Goal: Information Seeking & Learning: Learn about a topic

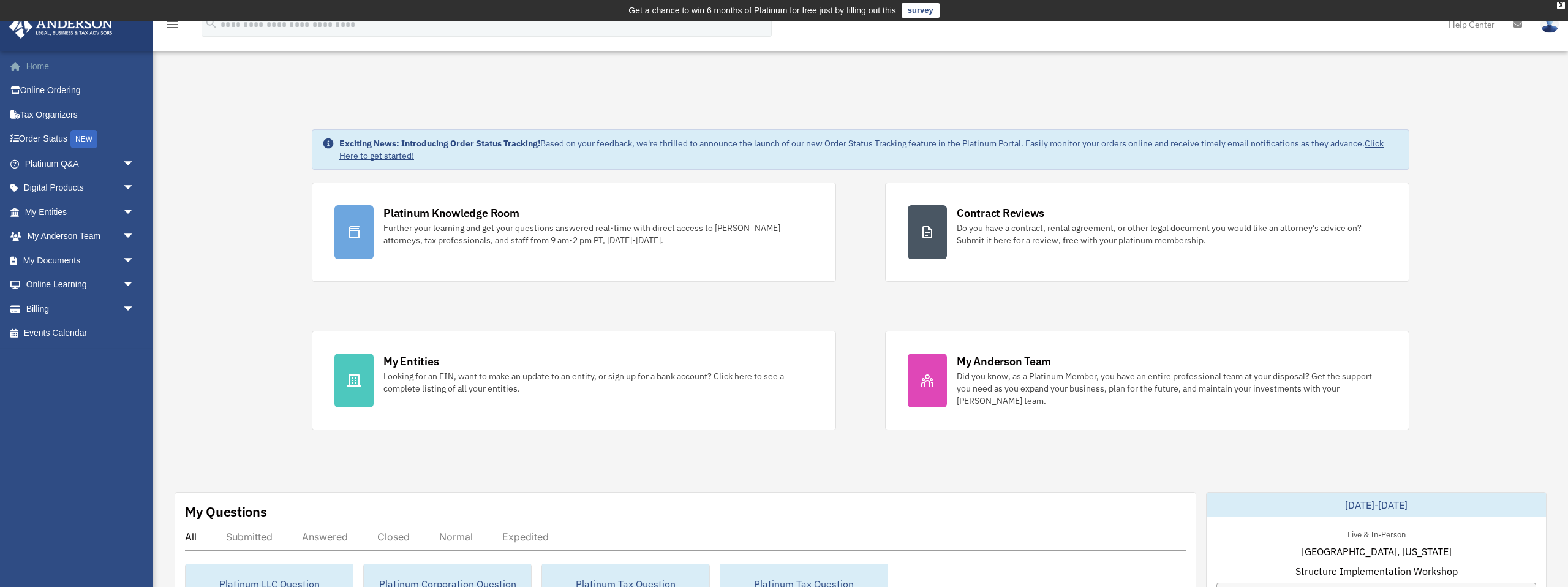
click at [44, 66] on link "Home" at bounding box center [81, 66] width 145 height 24
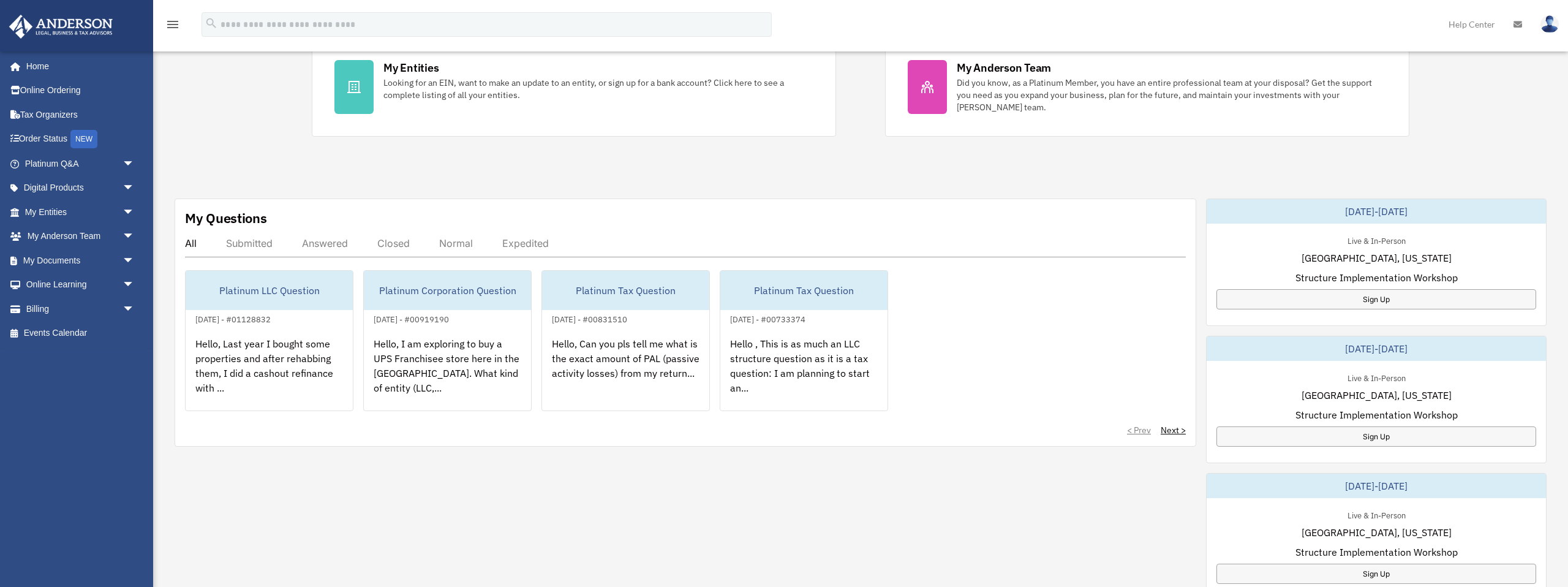
scroll to position [331, 0]
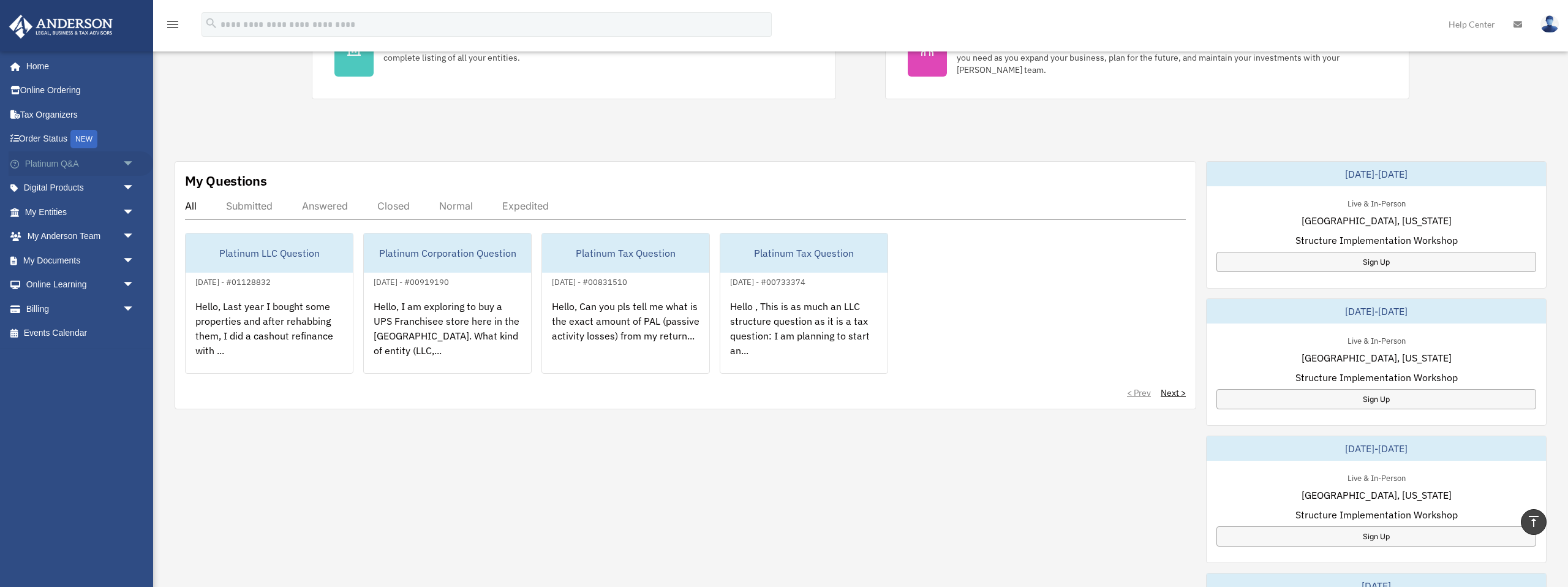
click at [129, 164] on span "arrow_drop_down" at bounding box center [134, 164] width 24 height 25
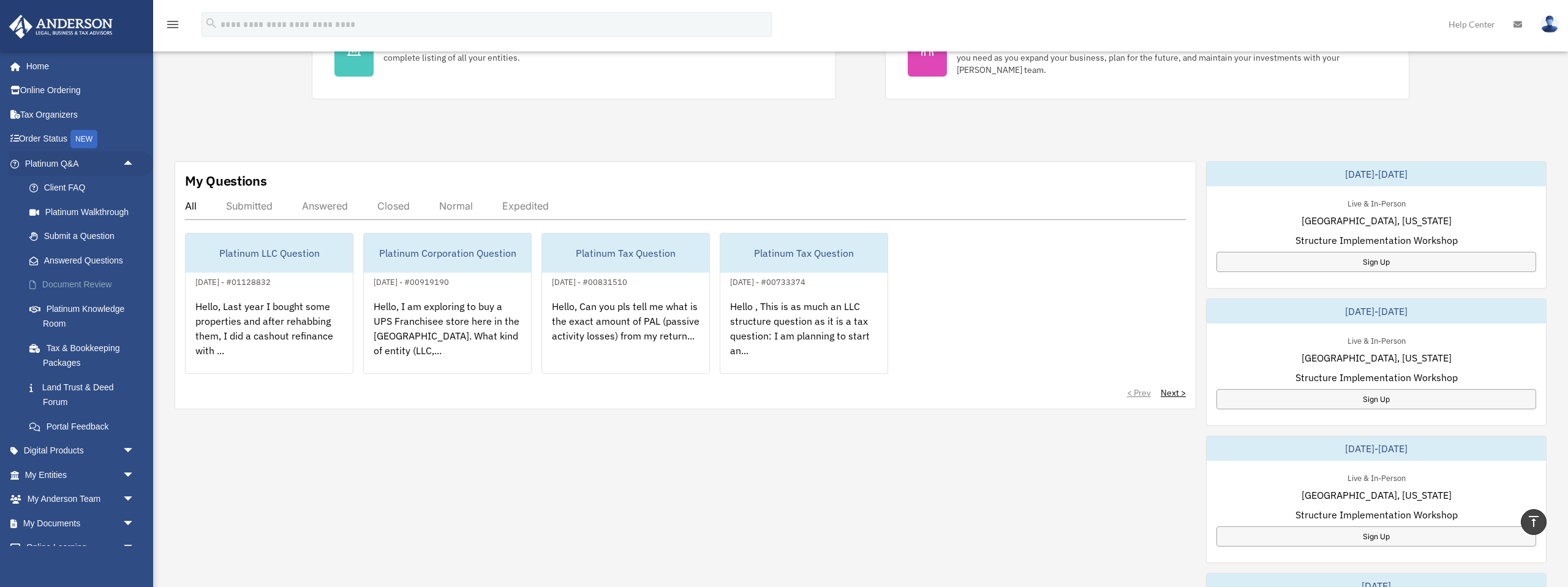
click at [74, 286] on link "Document Review" at bounding box center [85, 284] width 136 height 24
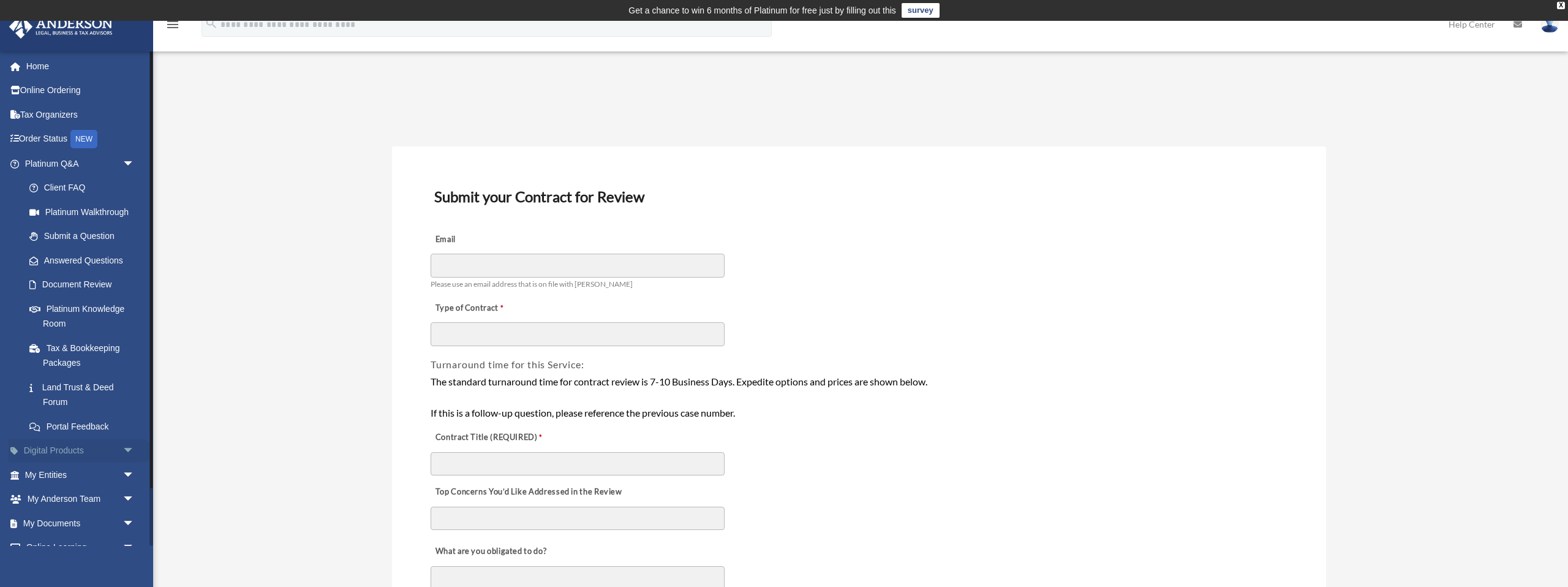
scroll to position [1, 0]
click at [131, 448] on span "arrow_drop_down" at bounding box center [134, 450] width 24 height 25
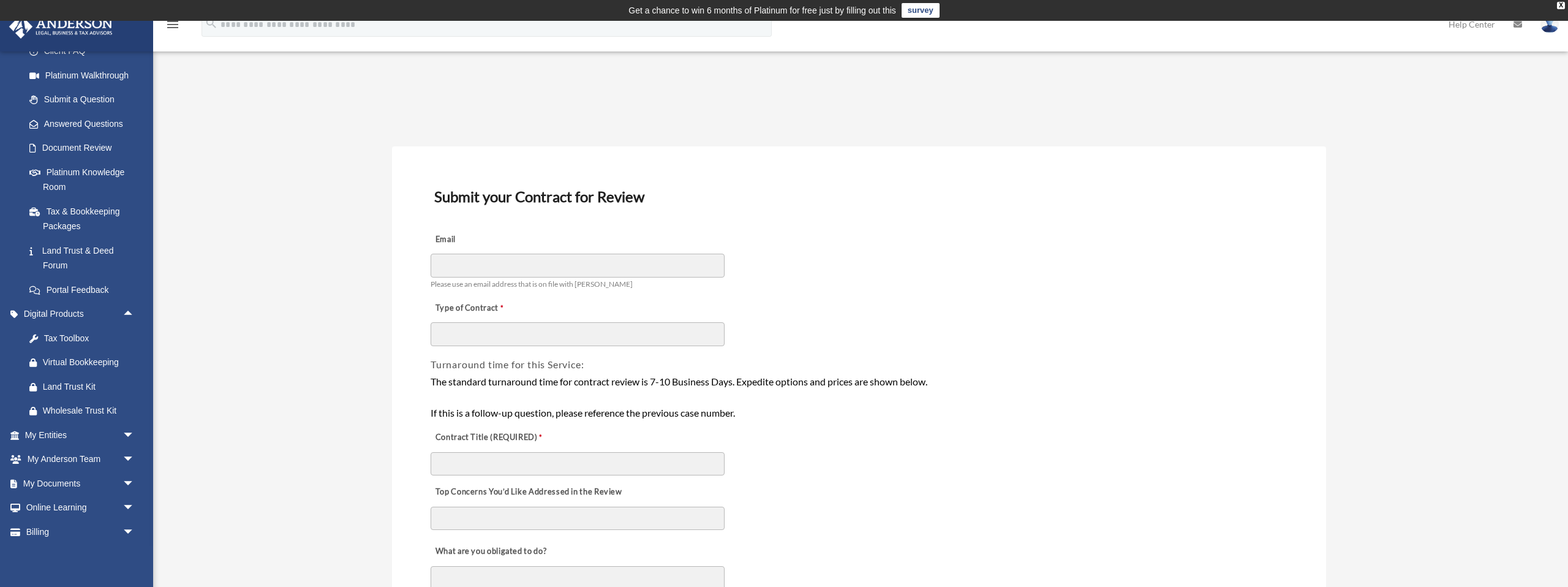
scroll to position [139, 0]
click at [128, 433] on span "arrow_drop_down" at bounding box center [134, 433] width 24 height 25
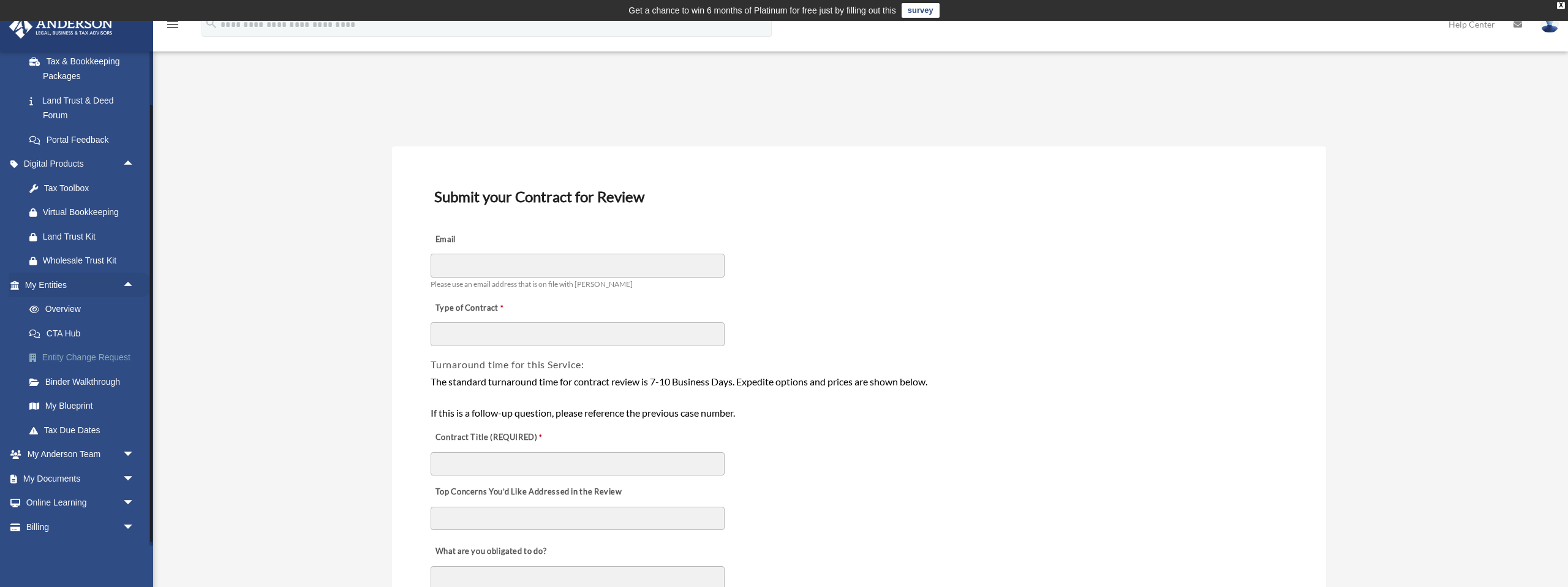
scroll to position [307, 0]
click at [128, 482] on span "arrow_drop_down" at bounding box center [134, 483] width 24 height 25
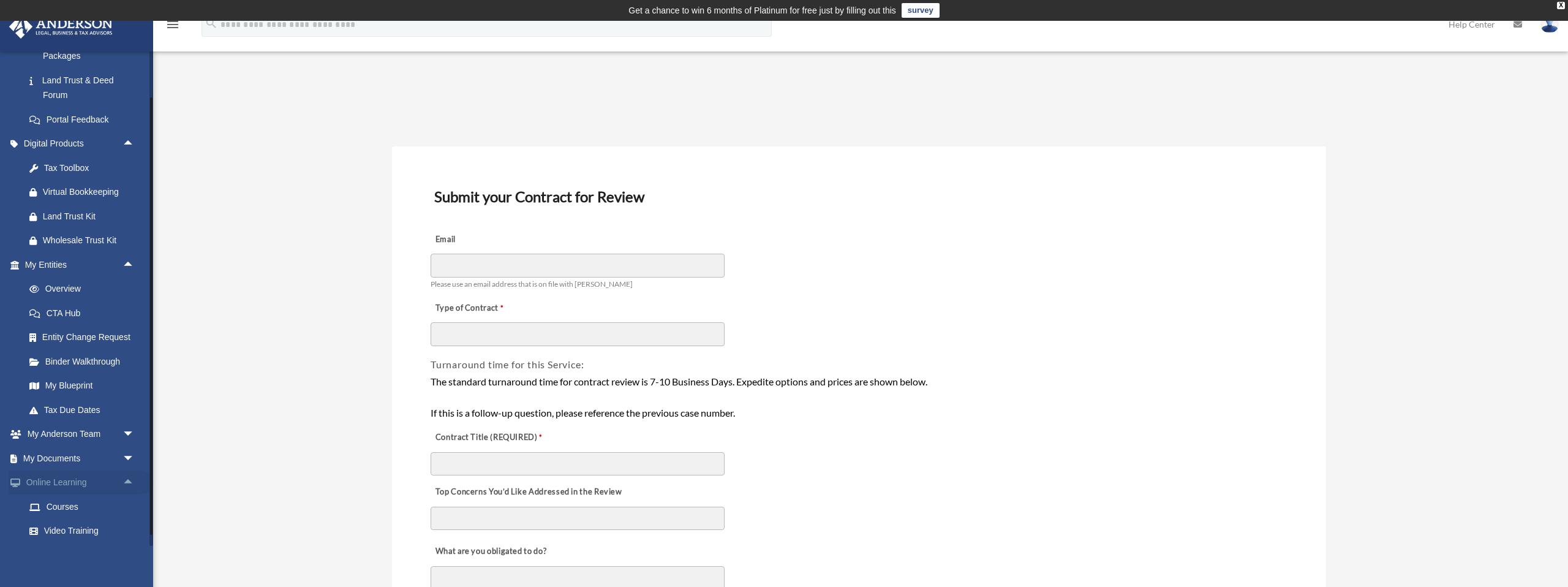
scroll to position [380, 0]
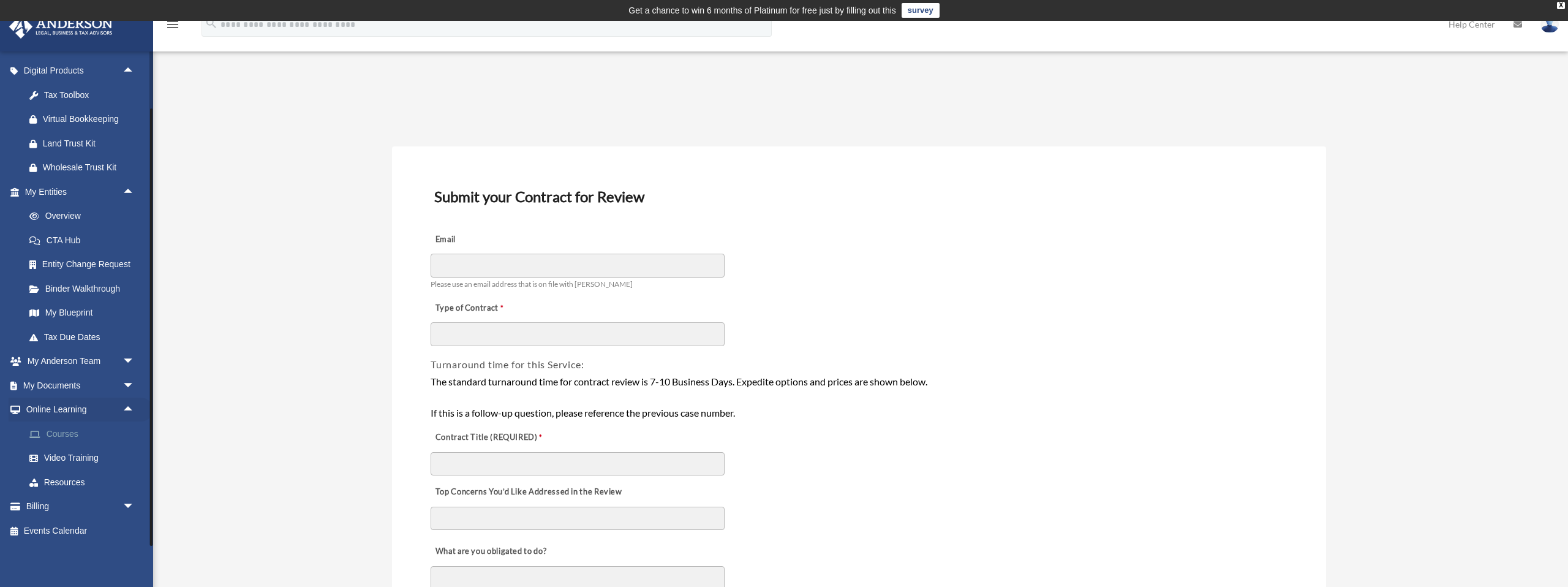
click at [63, 434] on link "Courses" at bounding box center [85, 433] width 136 height 24
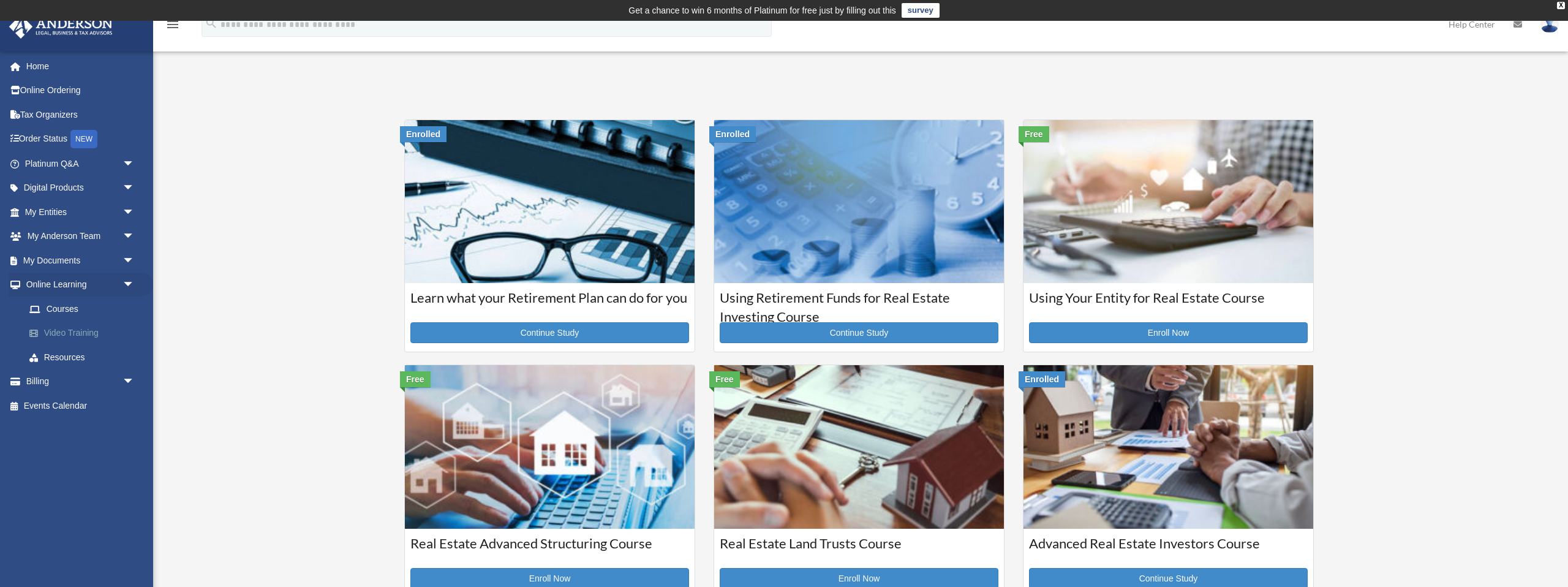
click at [69, 332] on link "Video Training" at bounding box center [85, 333] width 136 height 24
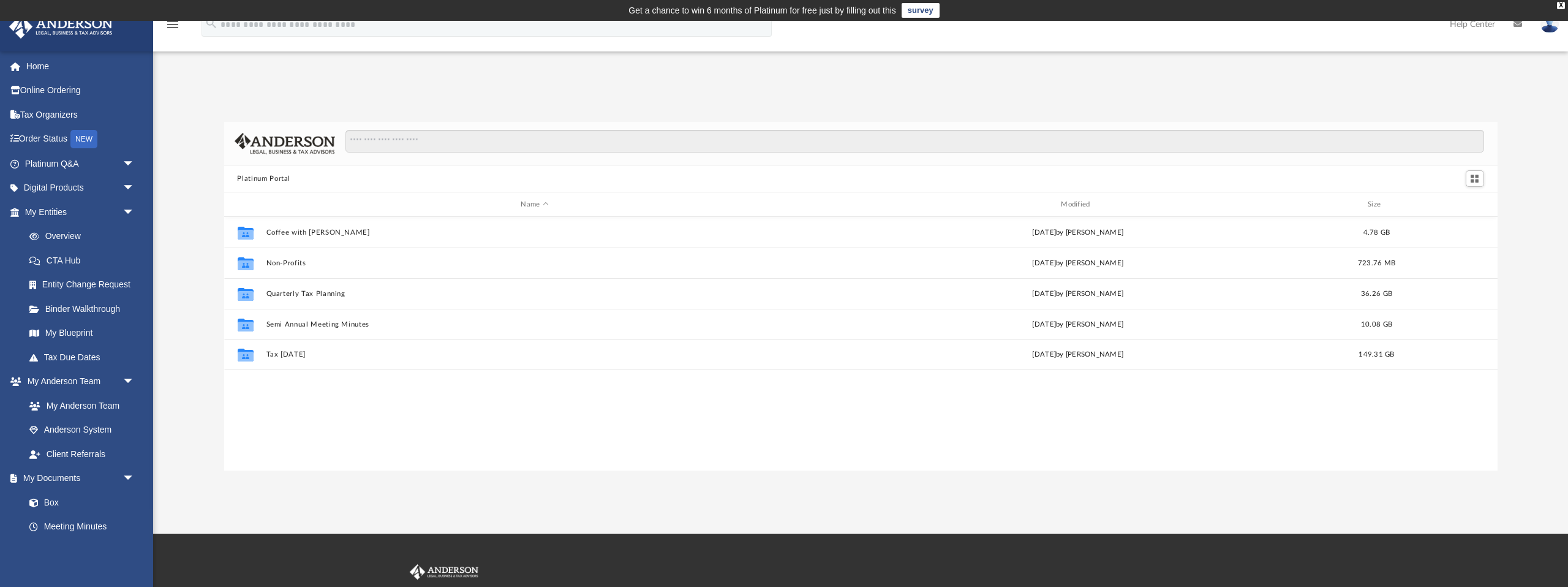
scroll to position [279, 1273]
